Goal: Transaction & Acquisition: Purchase product/service

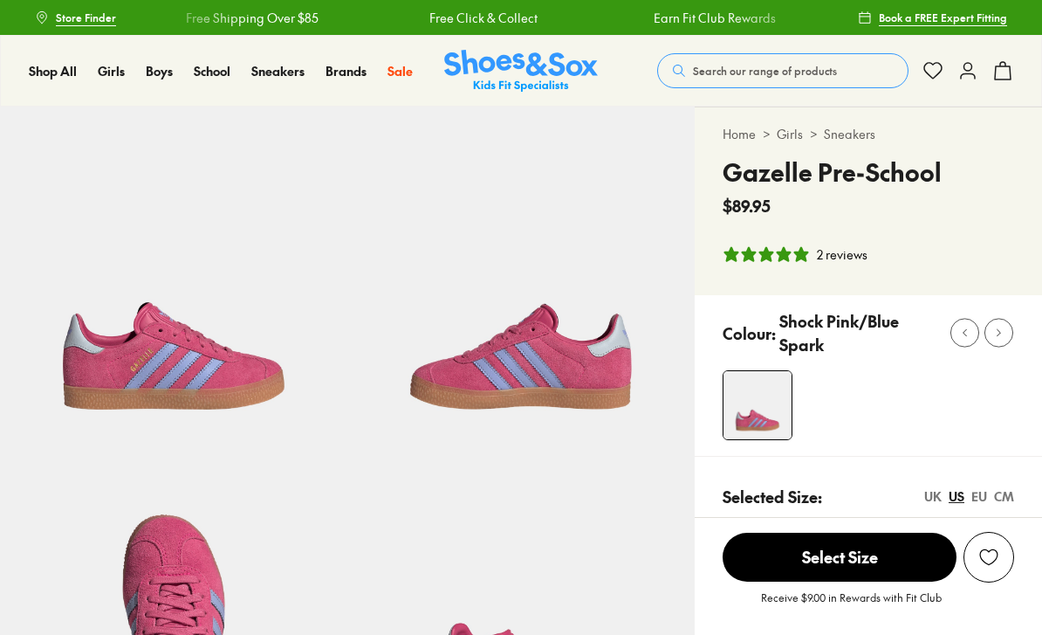
select select "*"
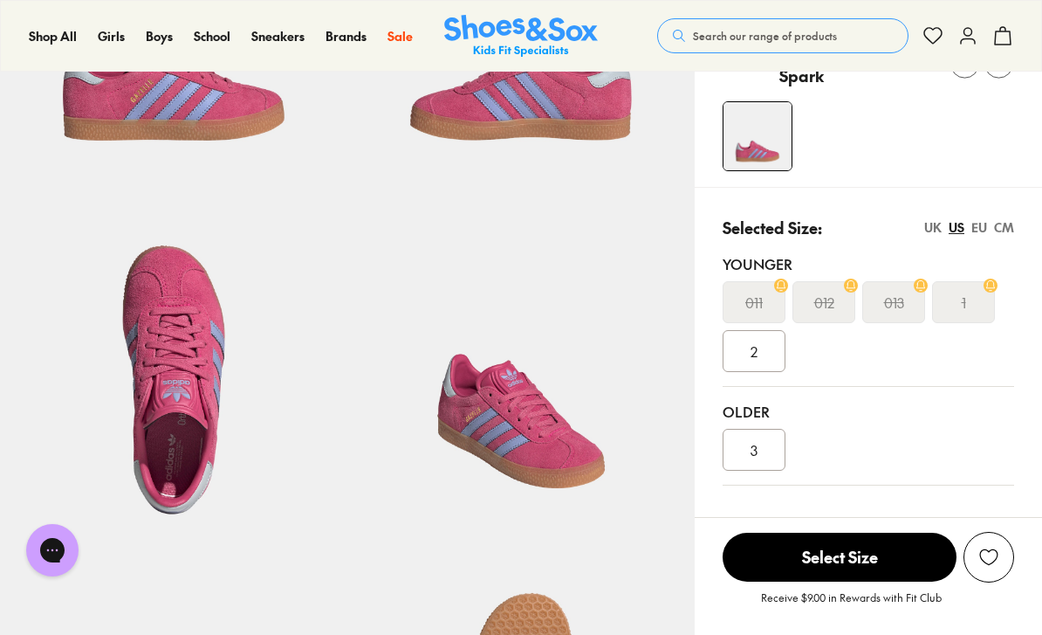
scroll to position [272, 0]
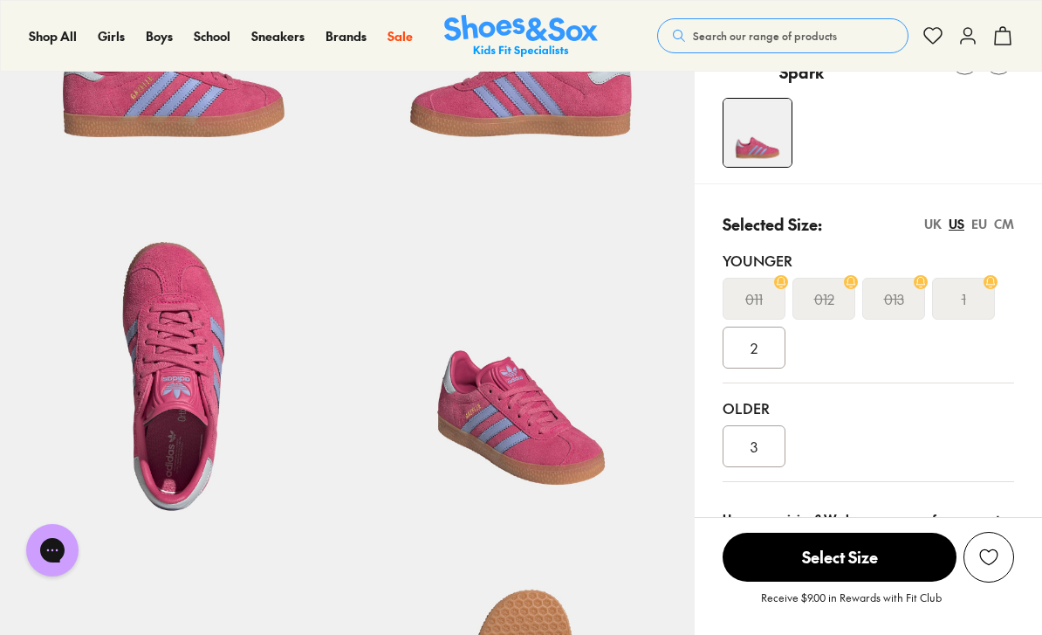
click at [755, 443] on span "3" at bounding box center [754, 446] width 7 height 21
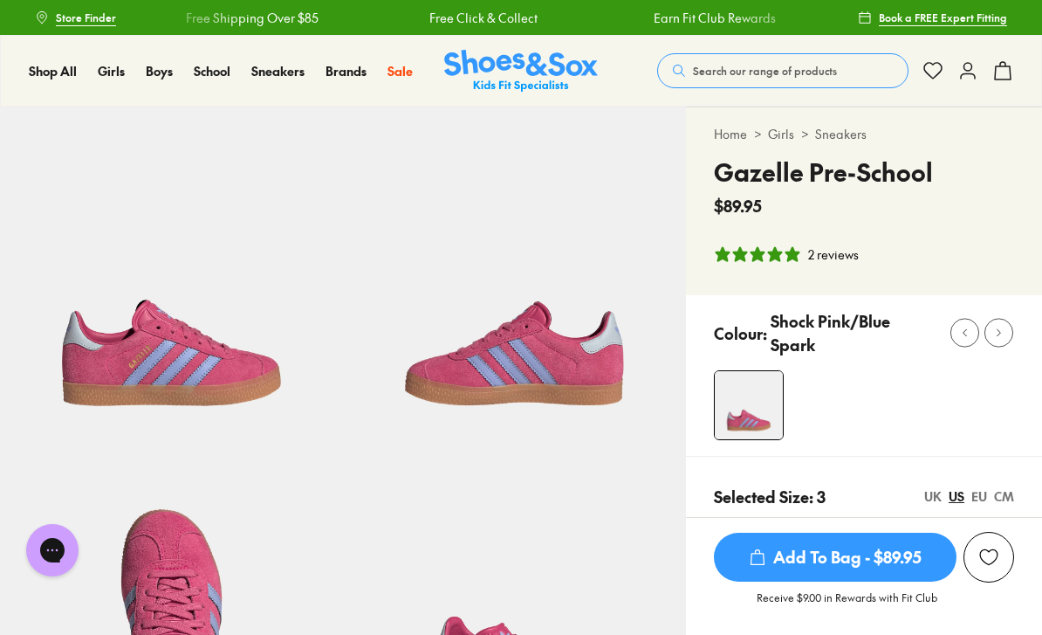
click at [840, 549] on span "Add To Bag - $89.95" at bounding box center [835, 556] width 243 height 49
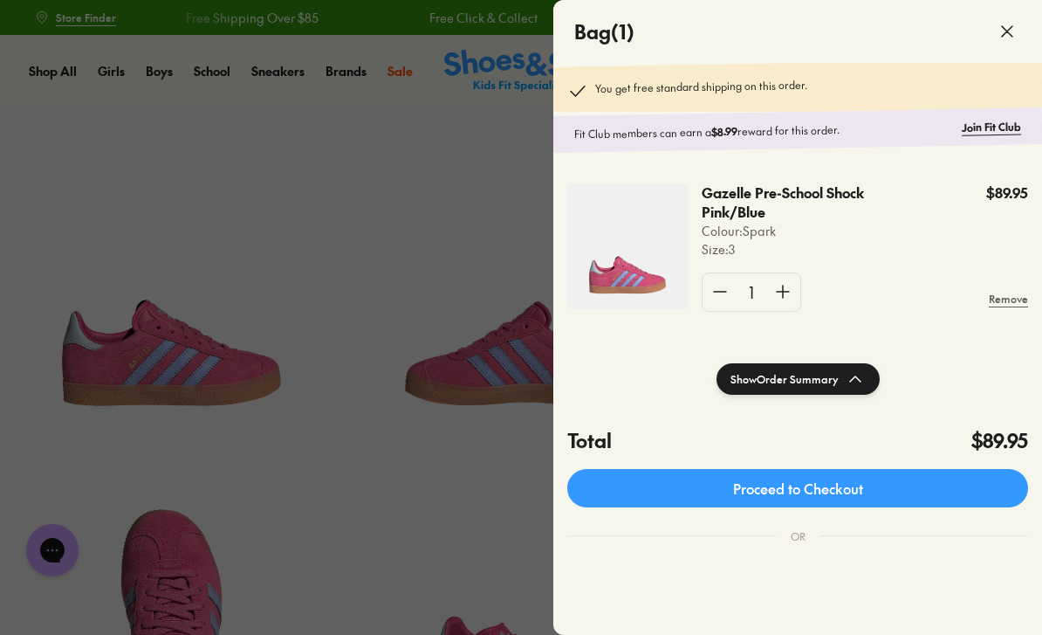
click at [442, 276] on div at bounding box center [521, 317] width 1042 height 635
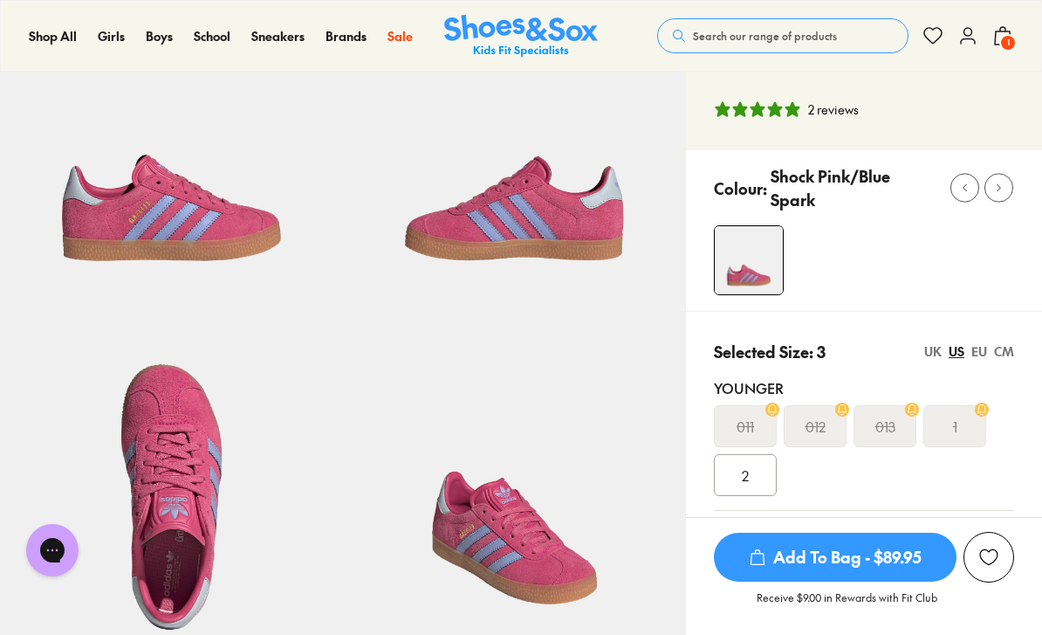
scroll to position [374, 0]
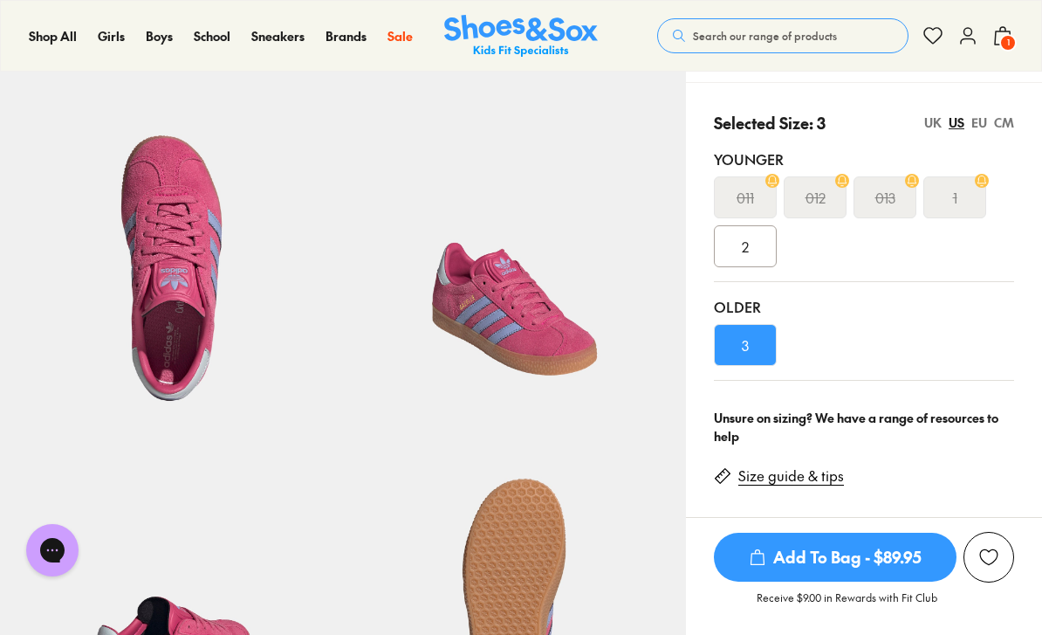
click at [749, 243] on span "2" at bounding box center [745, 246] width 7 height 21
click at [862, 558] on span "Add To Bag - $89.95" at bounding box center [835, 556] width 243 height 49
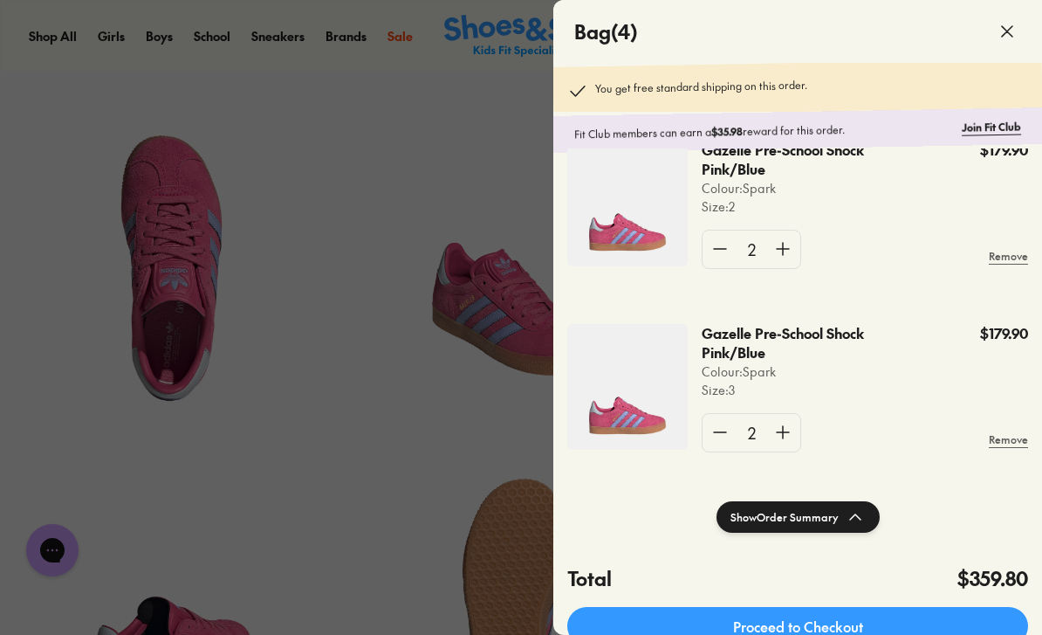
scroll to position [42, 0]
click at [815, 621] on link "Proceed to Checkout" at bounding box center [797, 626] width 461 height 38
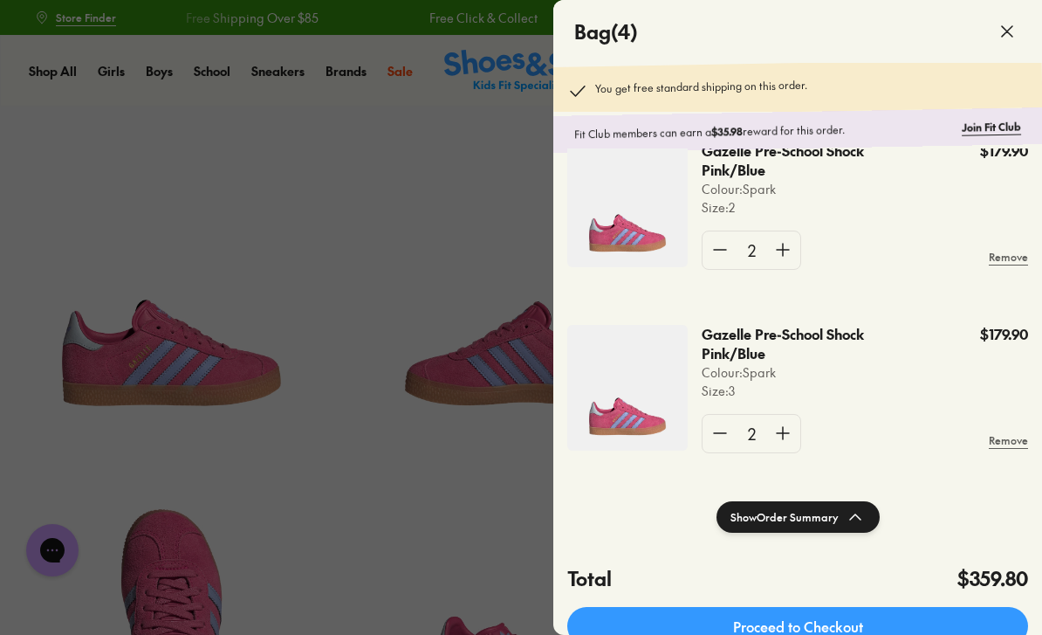
scroll to position [429, 0]
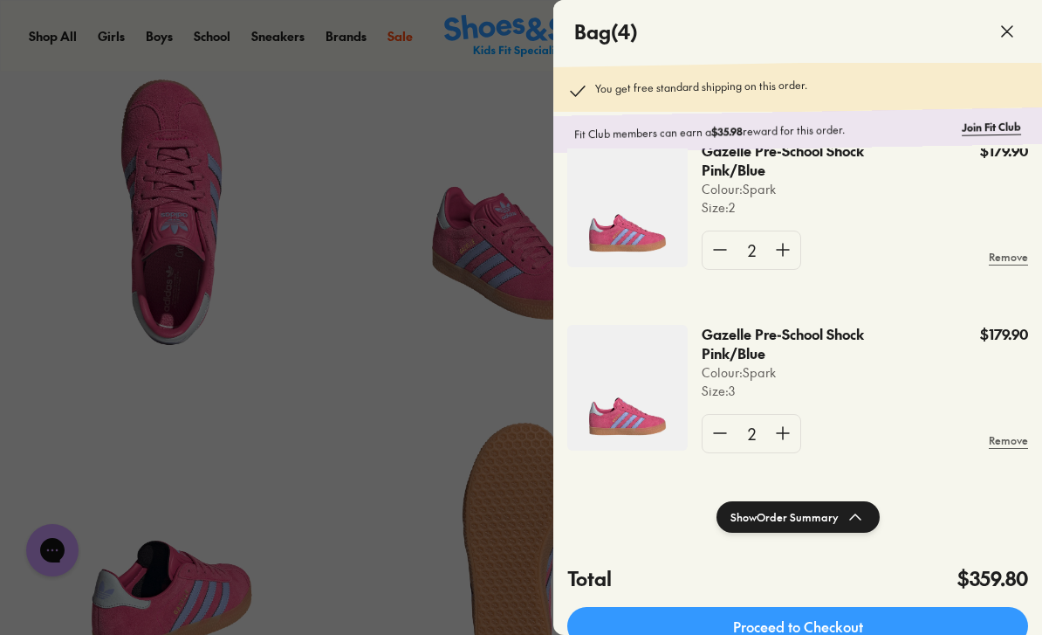
click at [1008, 24] on icon at bounding box center [1007, 31] width 21 height 21
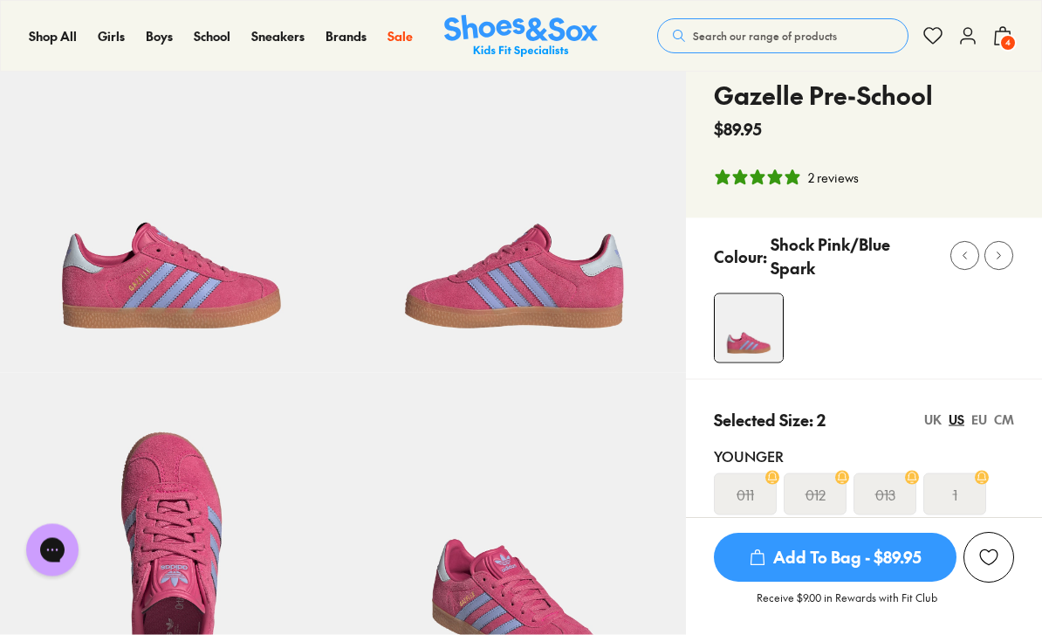
scroll to position [0, 0]
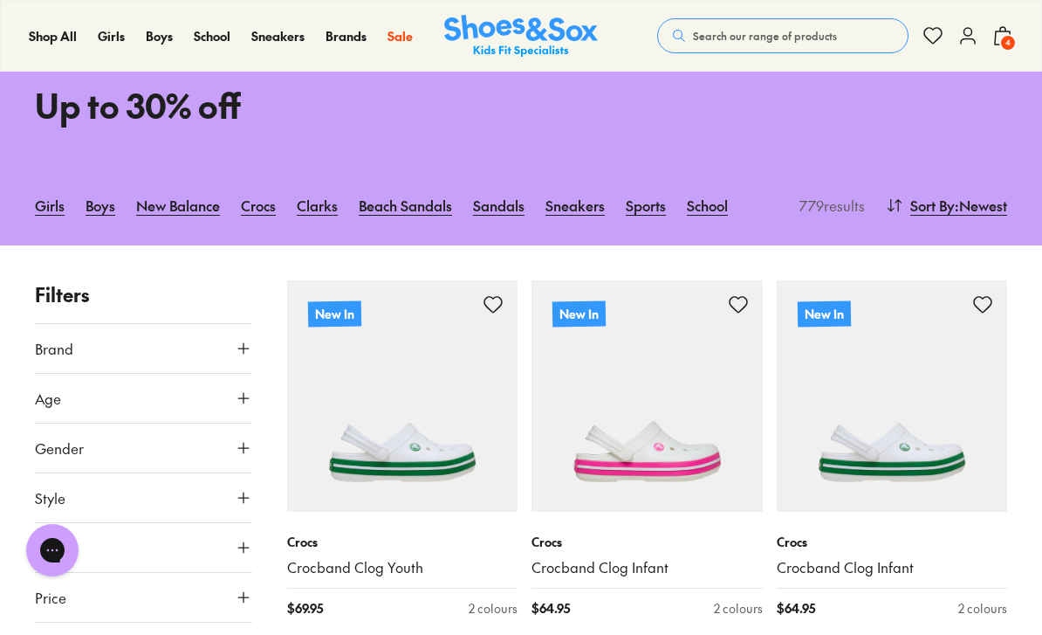
scroll to position [206, 0]
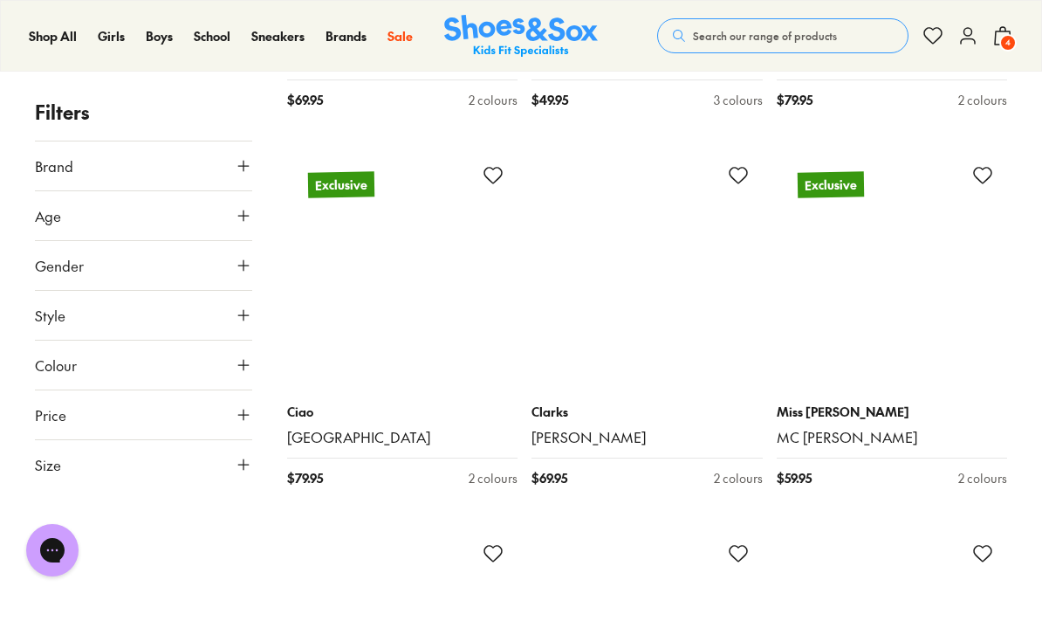
scroll to position [15920, 0]
